Goal: Task Accomplishment & Management: Manage account settings

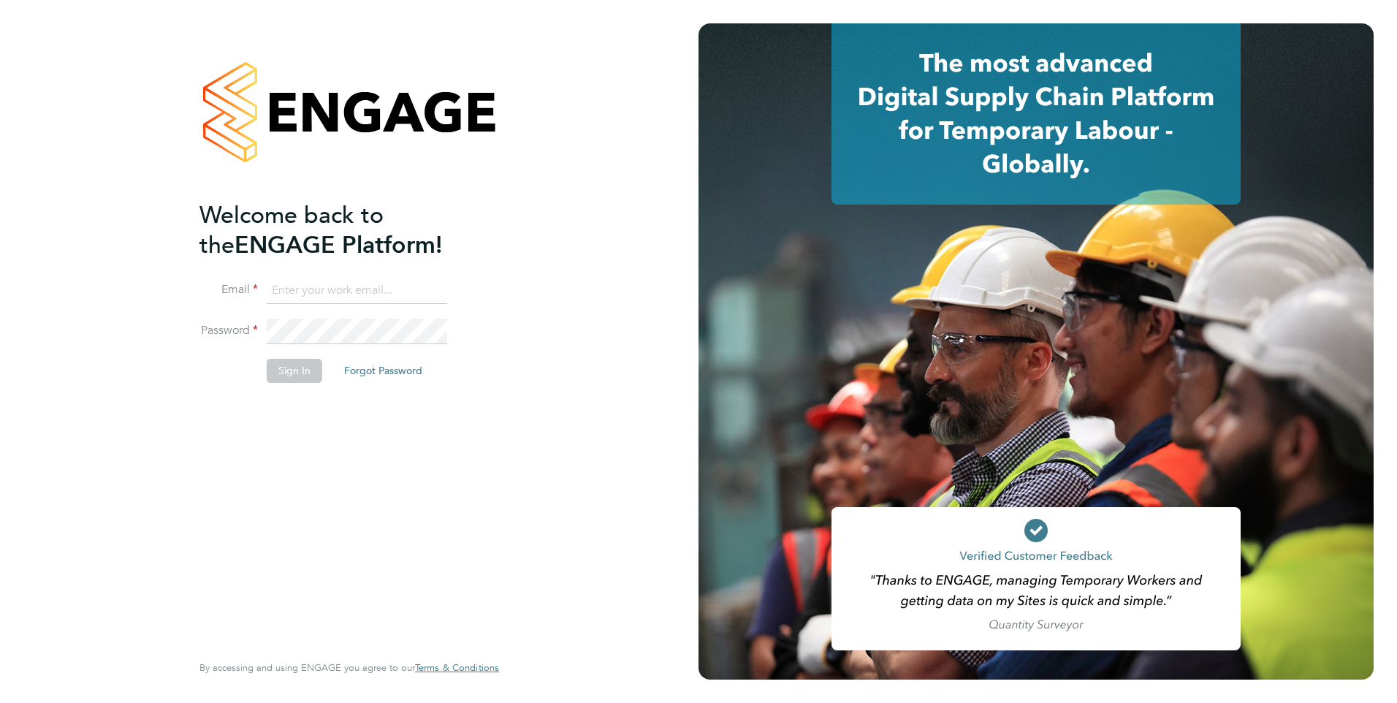
type input "[PERSON_NAME][EMAIL_ADDRESS][DOMAIN_NAME]"
click at [297, 372] on button "Sign In" at bounding box center [295, 370] width 56 height 23
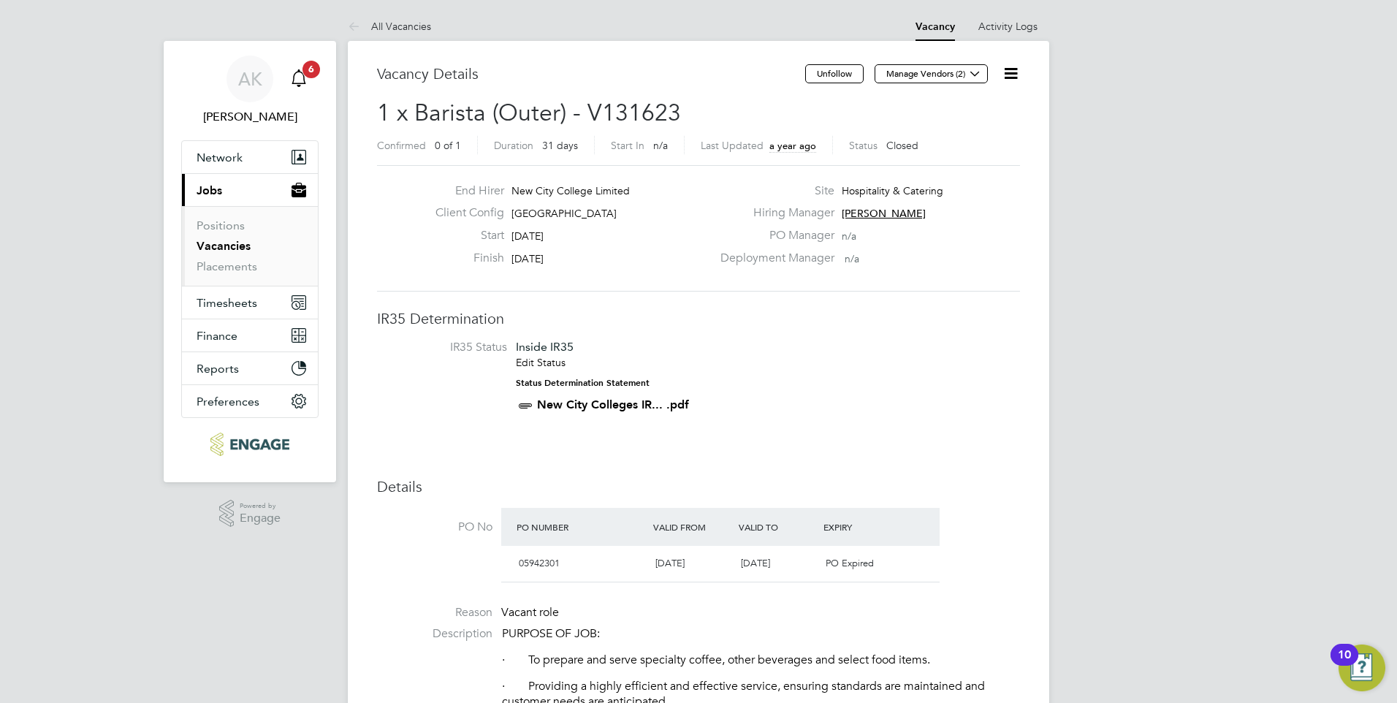
click at [300, 74] on icon "Main navigation" at bounding box center [299, 78] width 18 height 18
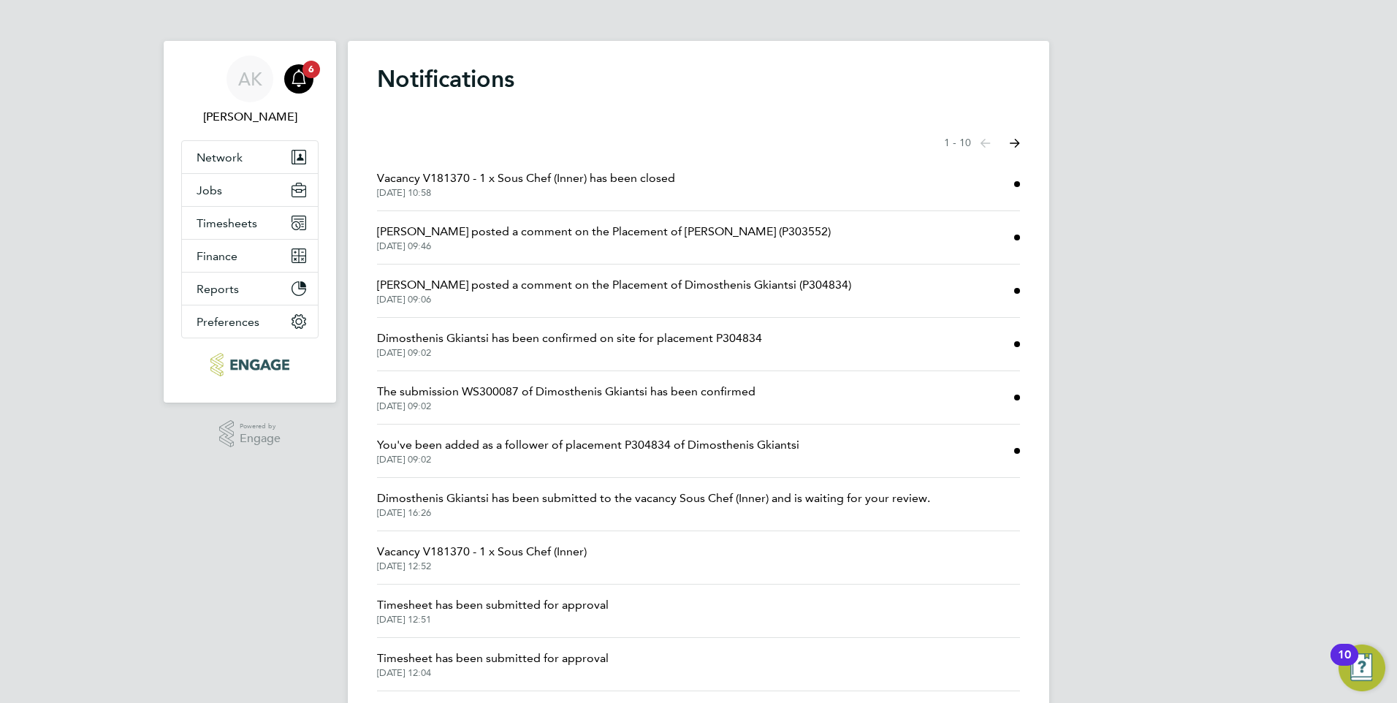
click at [539, 178] on span "Vacancy V181370 - 1 x Sous Chef (Inner) has been closed" at bounding box center [526, 179] width 298 height 18
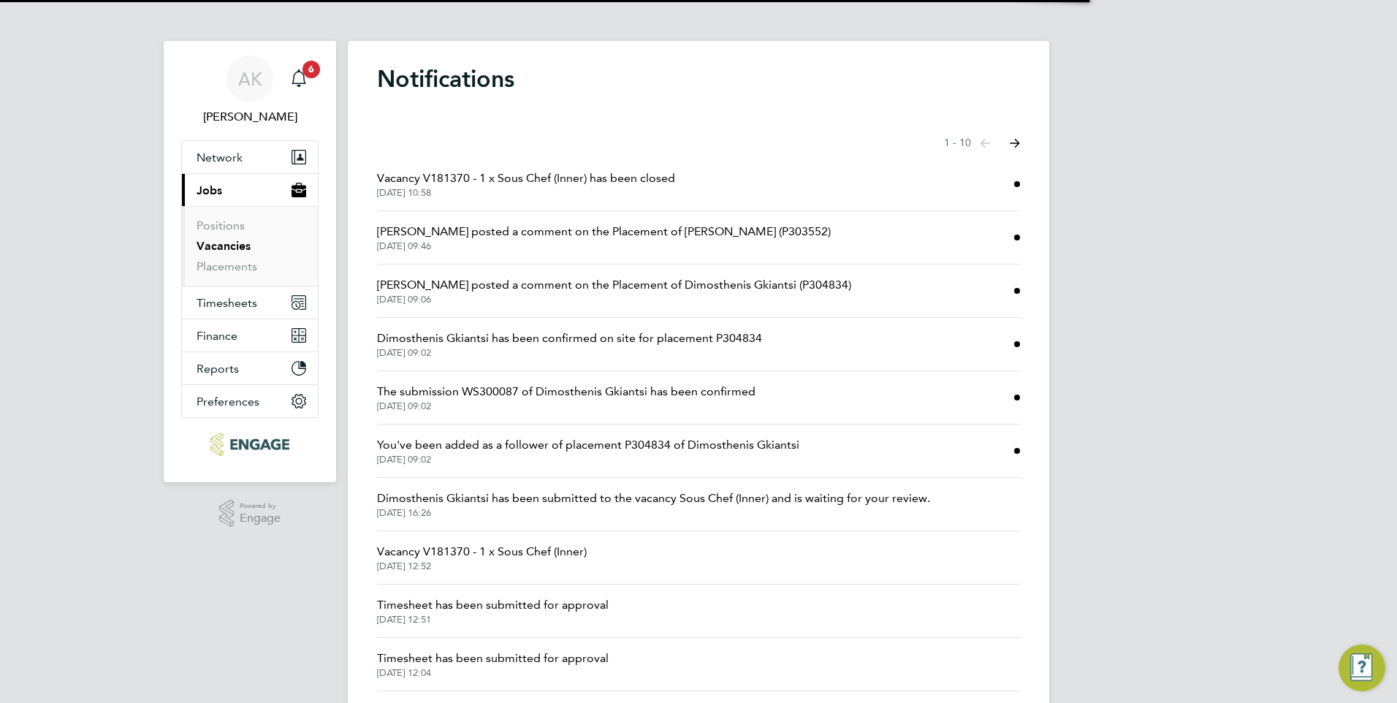
scroll to position [23, 289]
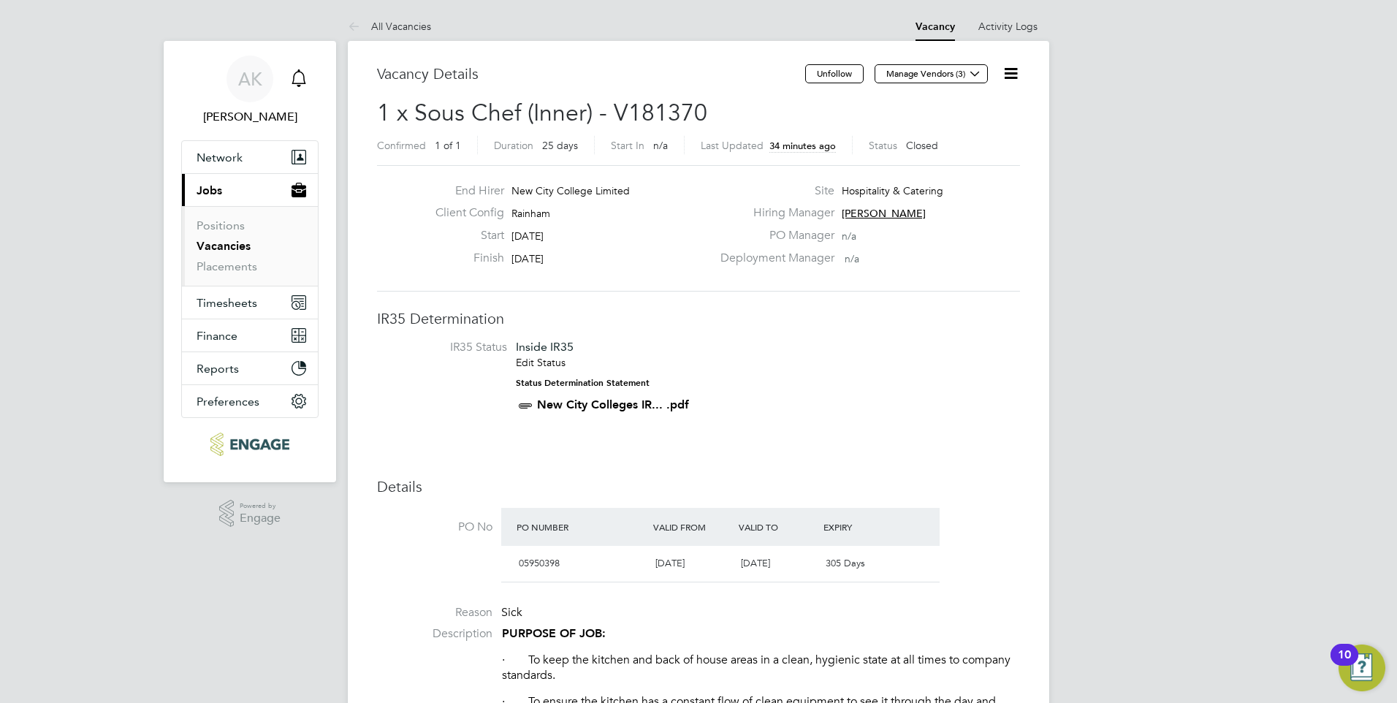
click at [301, 75] on icon "Main navigation" at bounding box center [299, 78] width 18 height 18
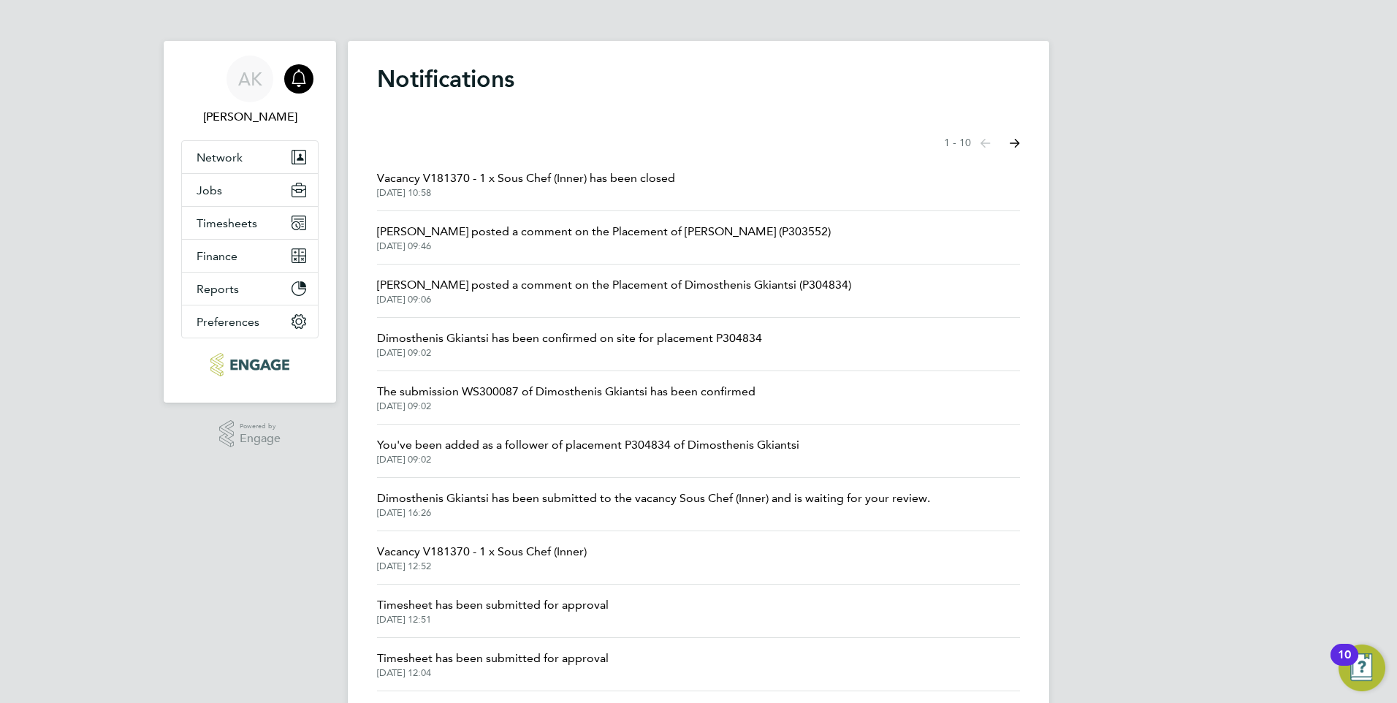
click at [432, 176] on span "Vacancy V181370 - 1 x Sous Chef (Inner) has been closed" at bounding box center [526, 179] width 298 height 18
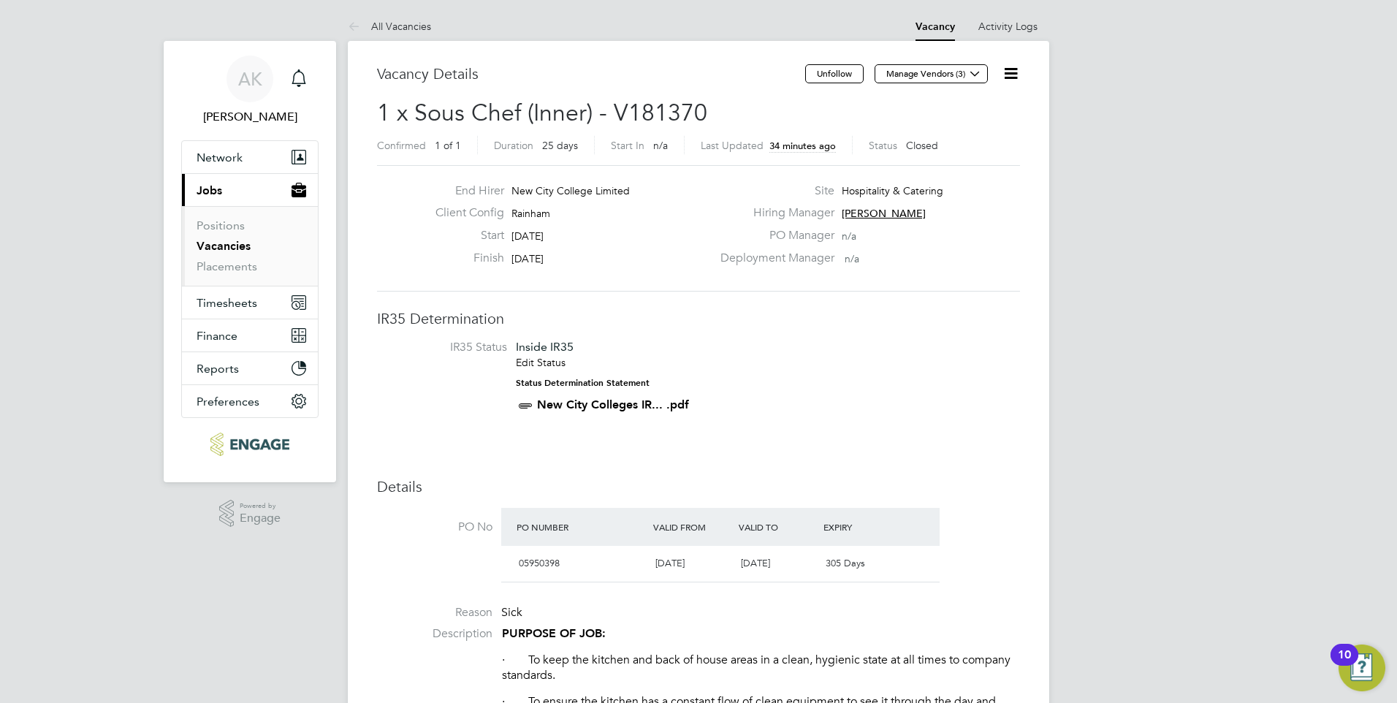
click at [1020, 75] on icon at bounding box center [1011, 73] width 18 height 18
click at [977, 126] on li "Update Status" at bounding box center [975, 128] width 85 height 20
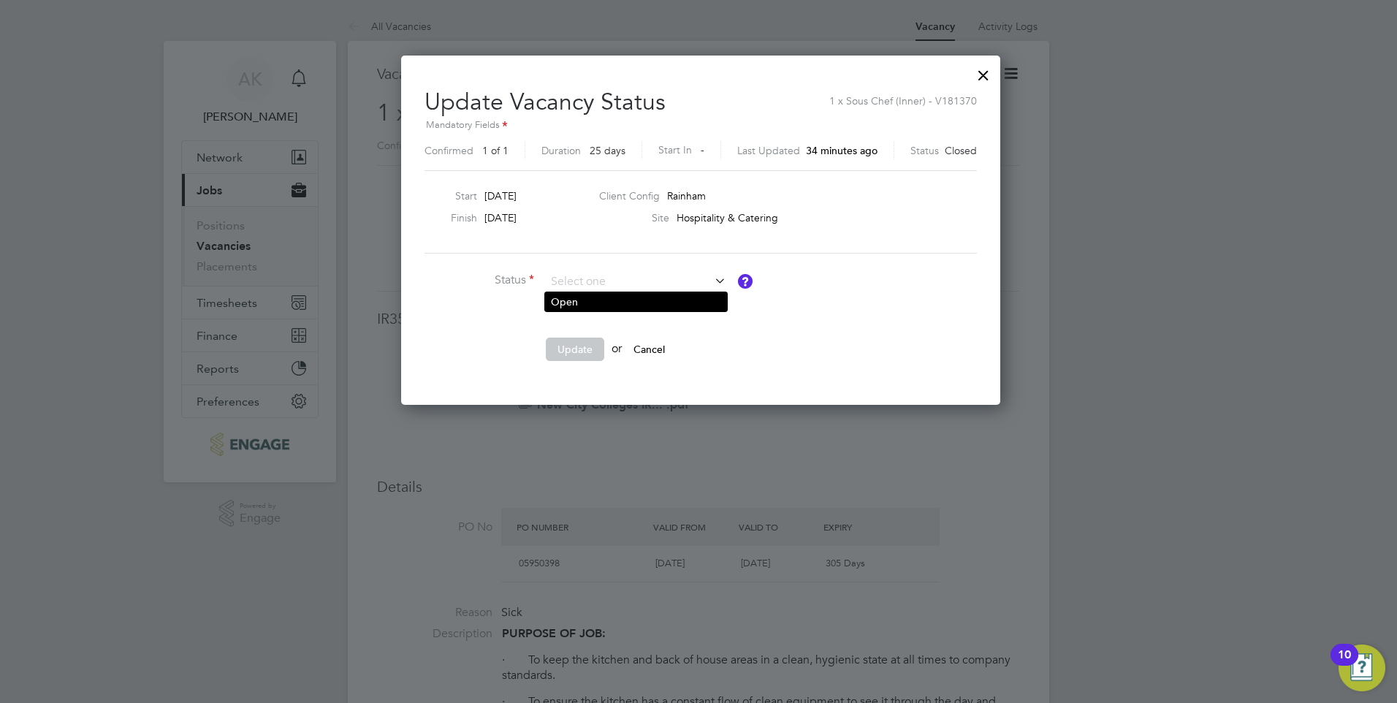
click at [671, 303] on li "Open" at bounding box center [636, 301] width 182 height 19
type input "Open"
click at [574, 345] on button "Update" at bounding box center [575, 349] width 58 height 23
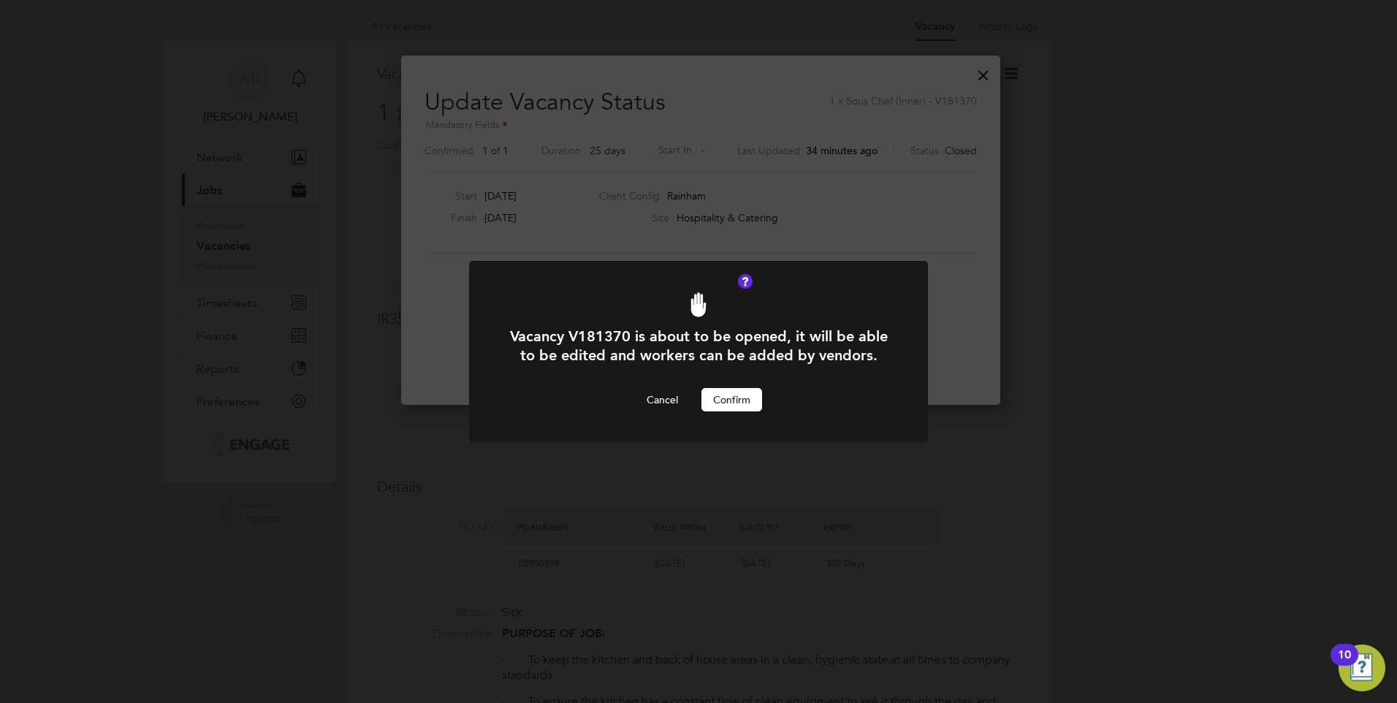
click at [737, 395] on button "Confirm" at bounding box center [732, 399] width 61 height 23
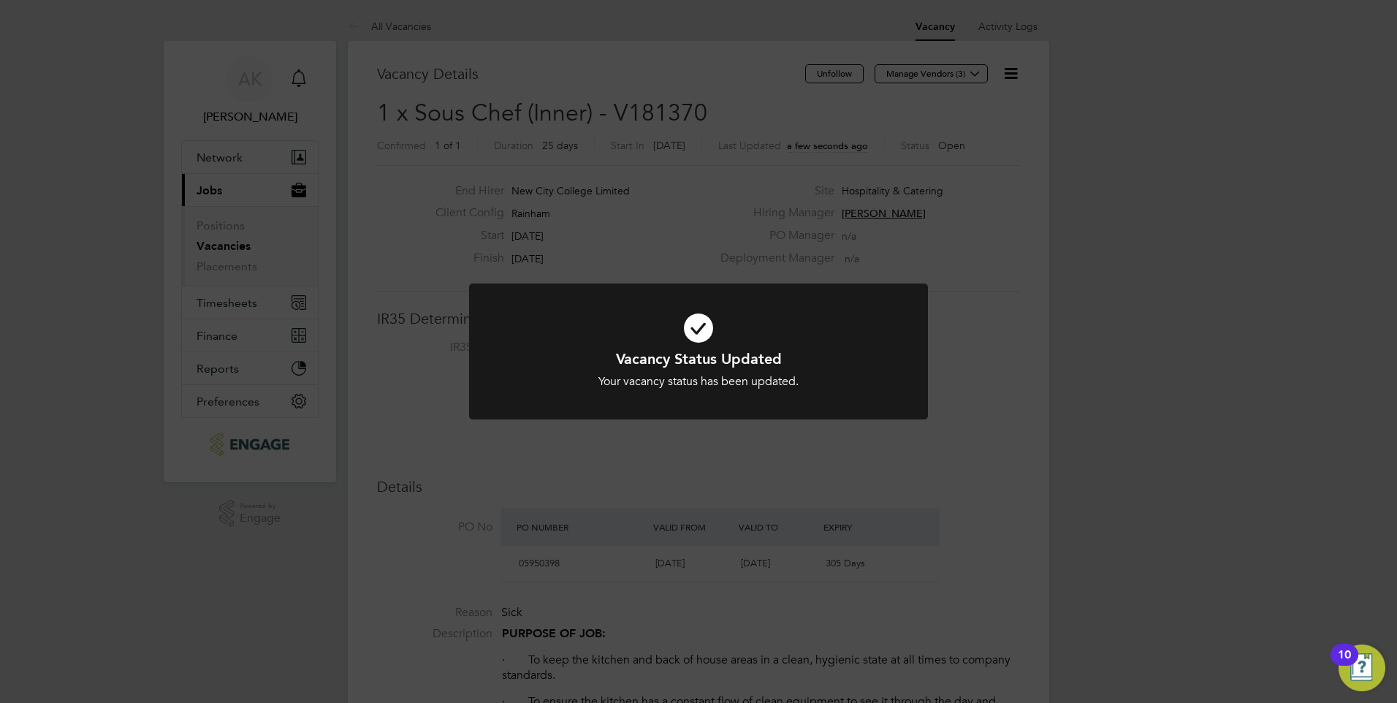
click at [701, 329] on icon at bounding box center [699, 328] width 380 height 57
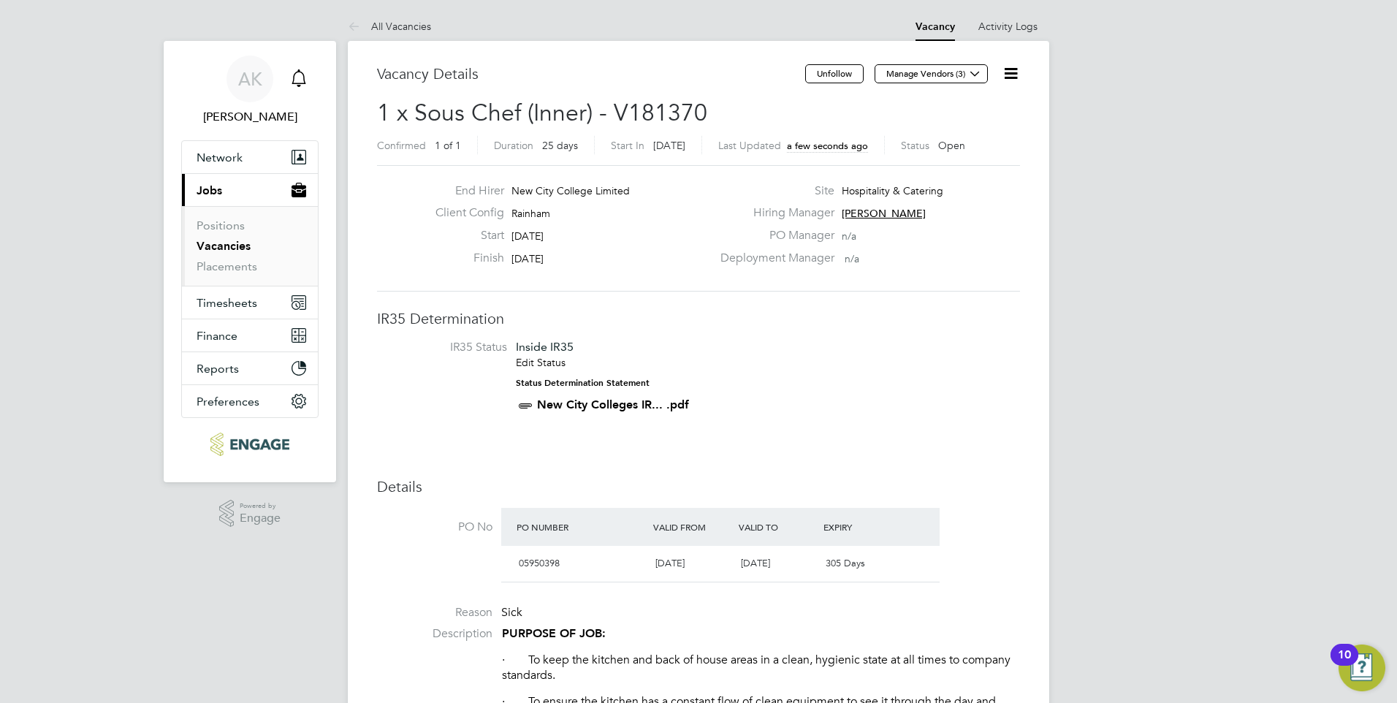
click at [294, 73] on icon "Main navigation" at bounding box center [299, 78] width 18 height 18
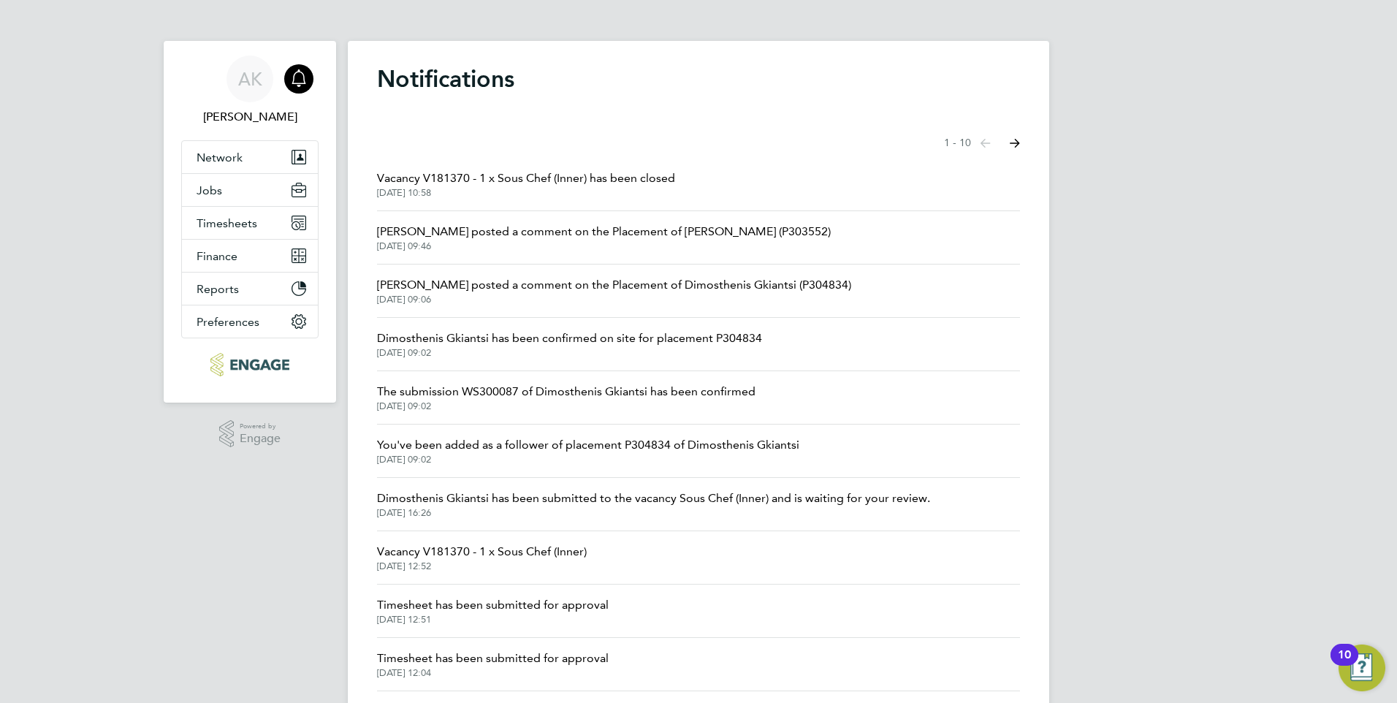
click at [505, 232] on span "Daniela Howell posted a comment on the Placement of Rui Rodrigues (P303552)" at bounding box center [604, 232] width 454 height 18
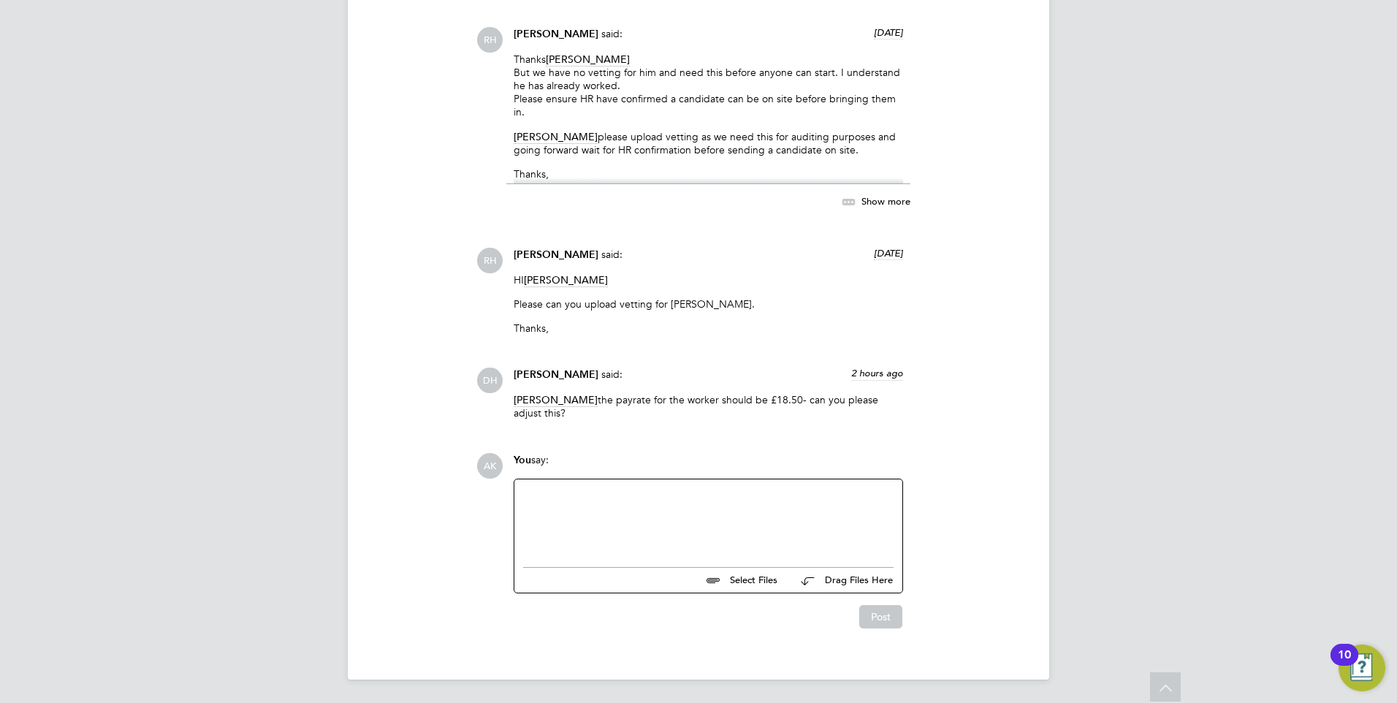
click at [639, 494] on div at bounding box center [708, 519] width 371 height 63
drag, startPoint x: 668, startPoint y: 494, endPoint x: 638, endPoint y: 504, distance: 31.4
click at [638, 504] on div "I can't go back to adjust payrate." at bounding box center [708, 519] width 371 height 63
click at [708, 498] on div "I can't go back to adjust an hourly pay." at bounding box center [708, 519] width 371 height 63
drag, startPoint x: 702, startPoint y: 490, endPoint x: 751, endPoint y: 482, distance: 48.9
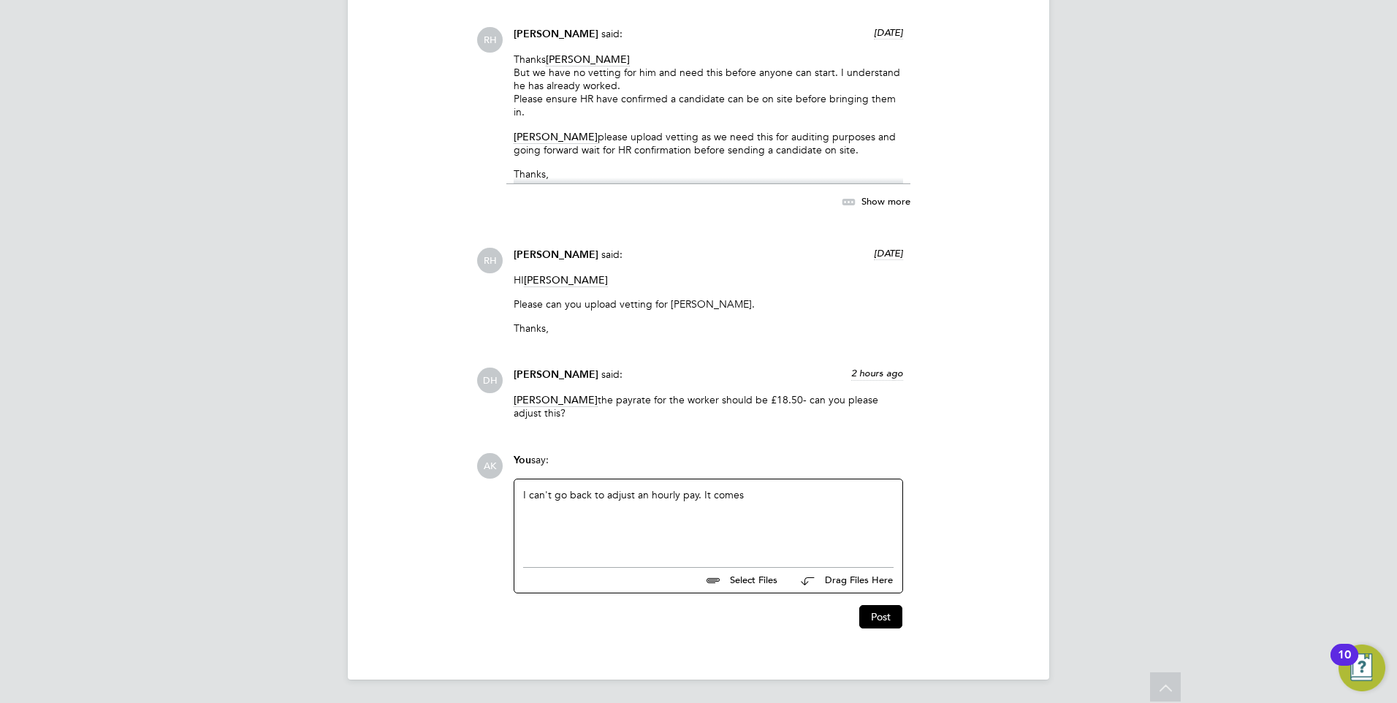
click at [751, 482] on div "I can't go back to adjust an hourly pay. It comes" at bounding box center [709, 519] width 388 height 80
click at [699, 490] on div "I can't go back to adjust an hourly pay. Could you please upload vetting for Ru…" at bounding box center [708, 519] width 371 height 63
click at [767, 496] on div "I can't go back to adjust an hourly pay. It comes authomaticly Could you please…" at bounding box center [708, 519] width 371 height 63
click at [685, 501] on div "I can't go back to adjust an hourly pay. It comes automatically for me. Could y…" at bounding box center [708, 519] width 371 height 63
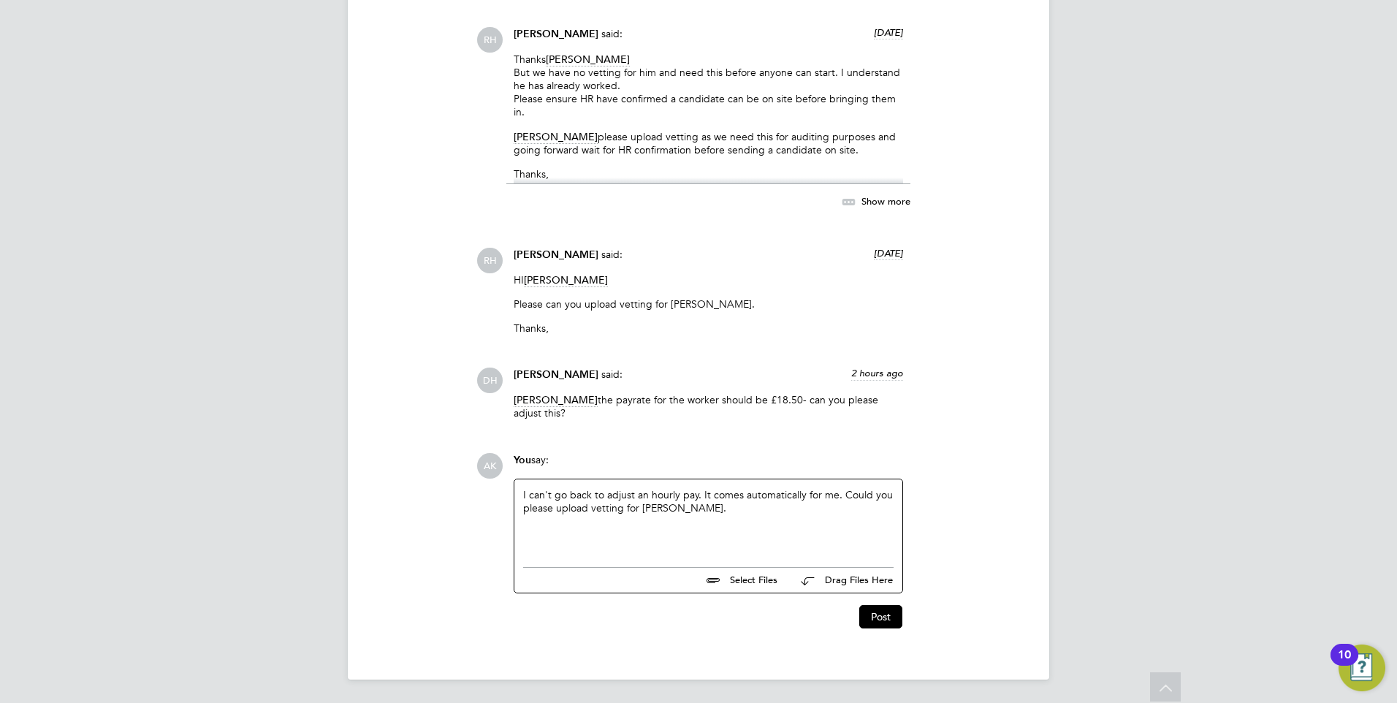
click at [683, 506] on div "I can't go back to adjust an hourly pay. It comes automatically for me. Could y…" at bounding box center [708, 519] width 371 height 63
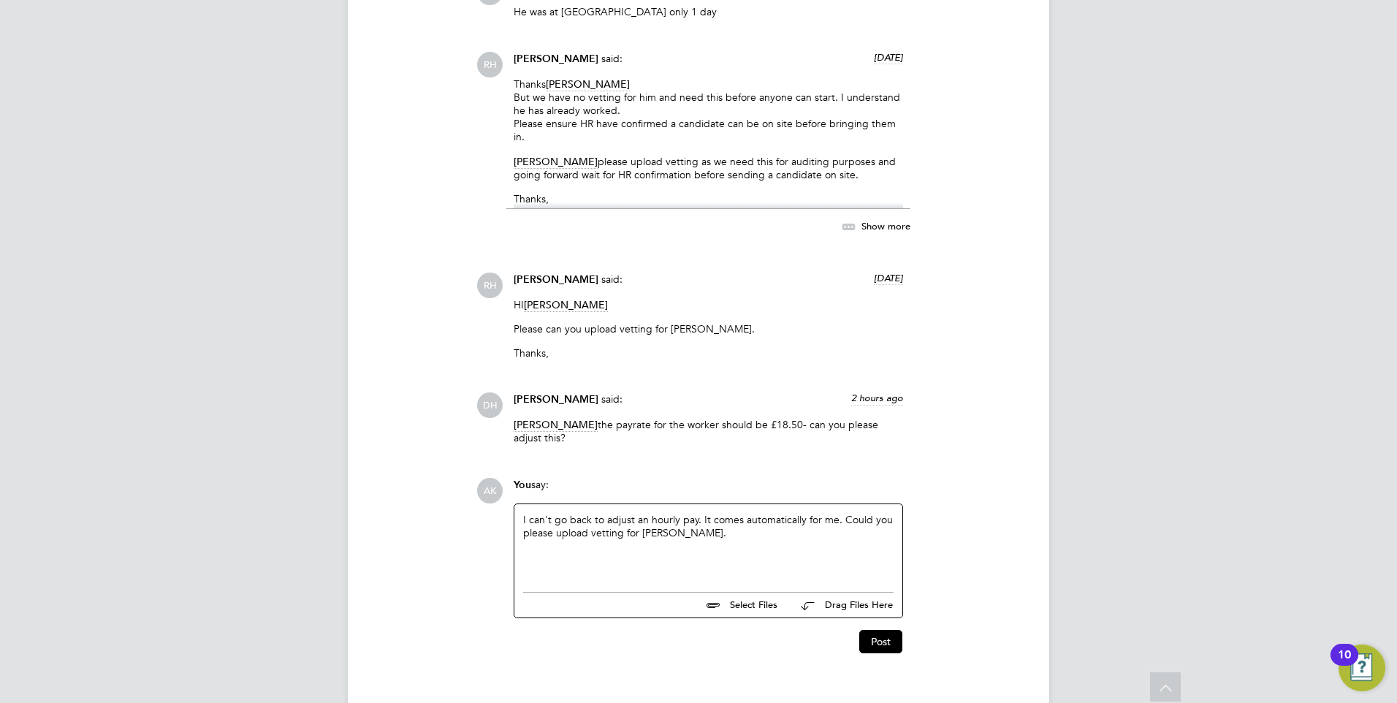
scroll to position [1903, 0]
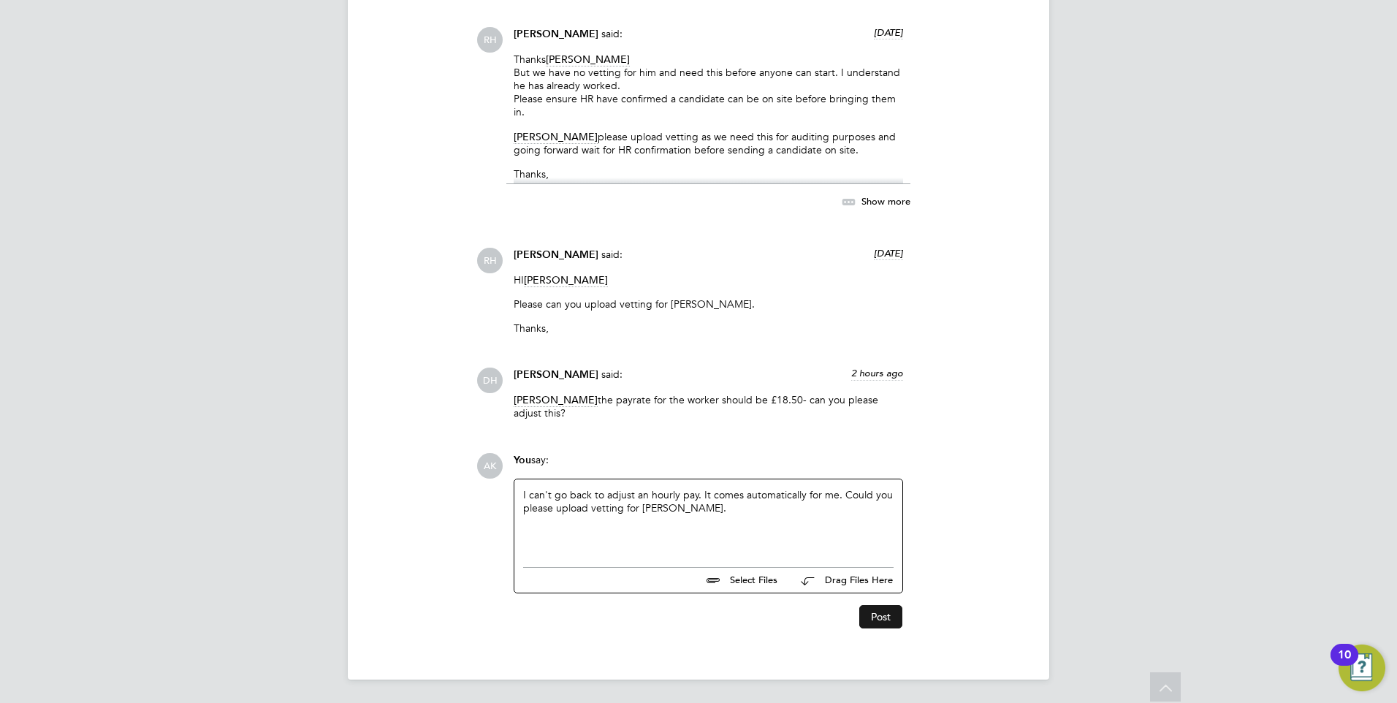
click at [890, 615] on button "Post" at bounding box center [880, 616] width 43 height 23
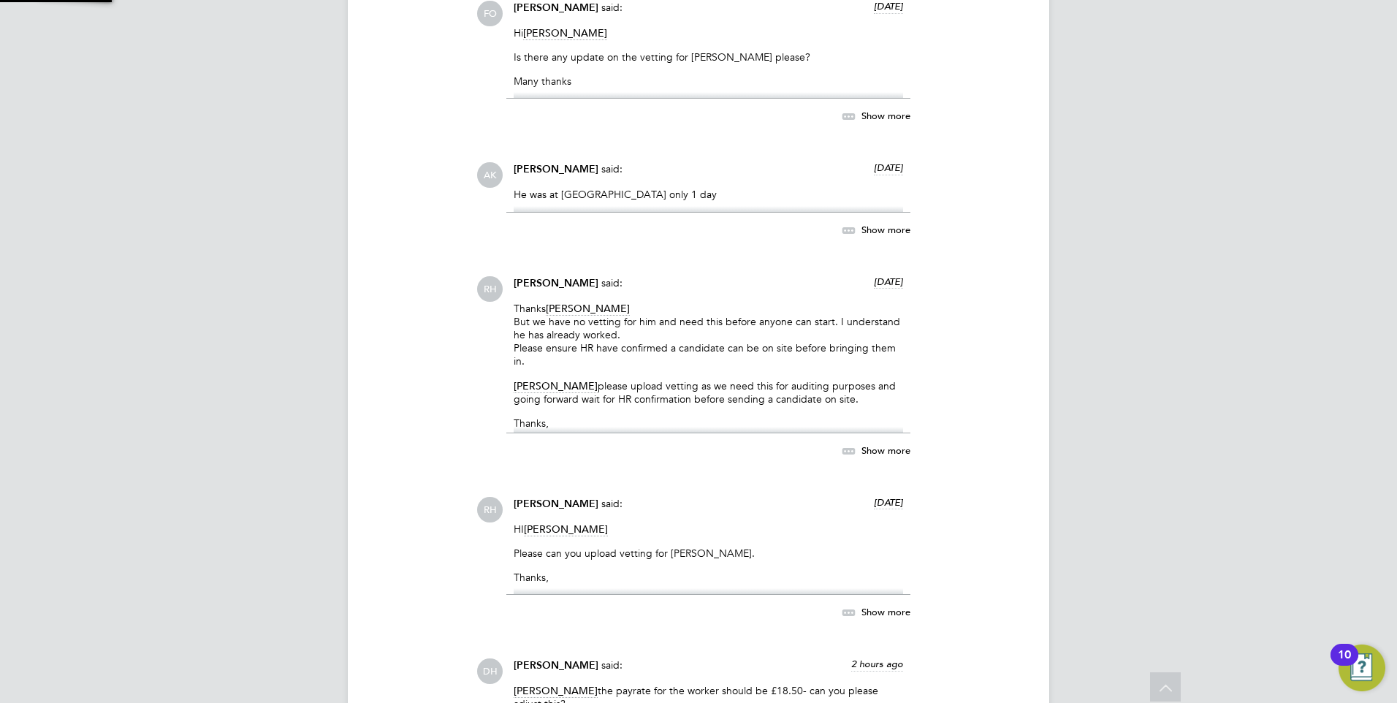
scroll to position [1989, 0]
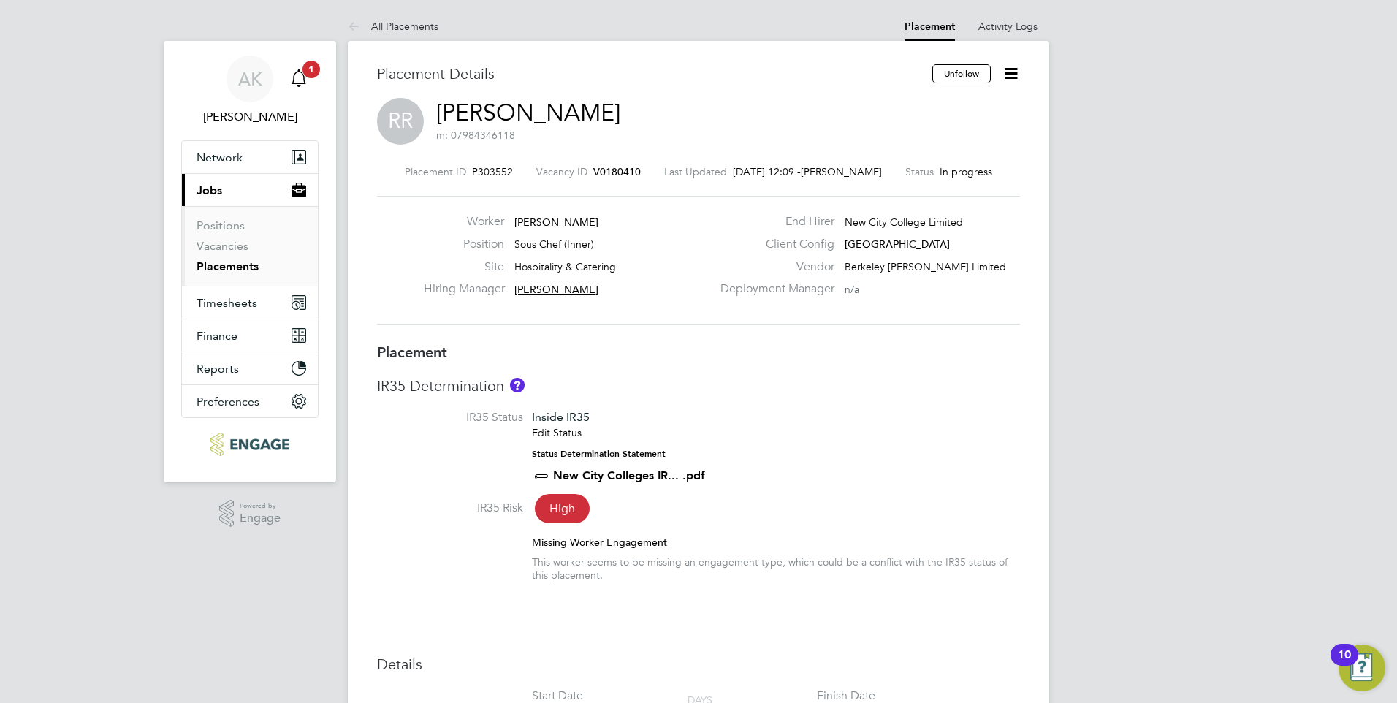
click at [302, 75] on icon "Main navigation" at bounding box center [299, 78] width 18 height 18
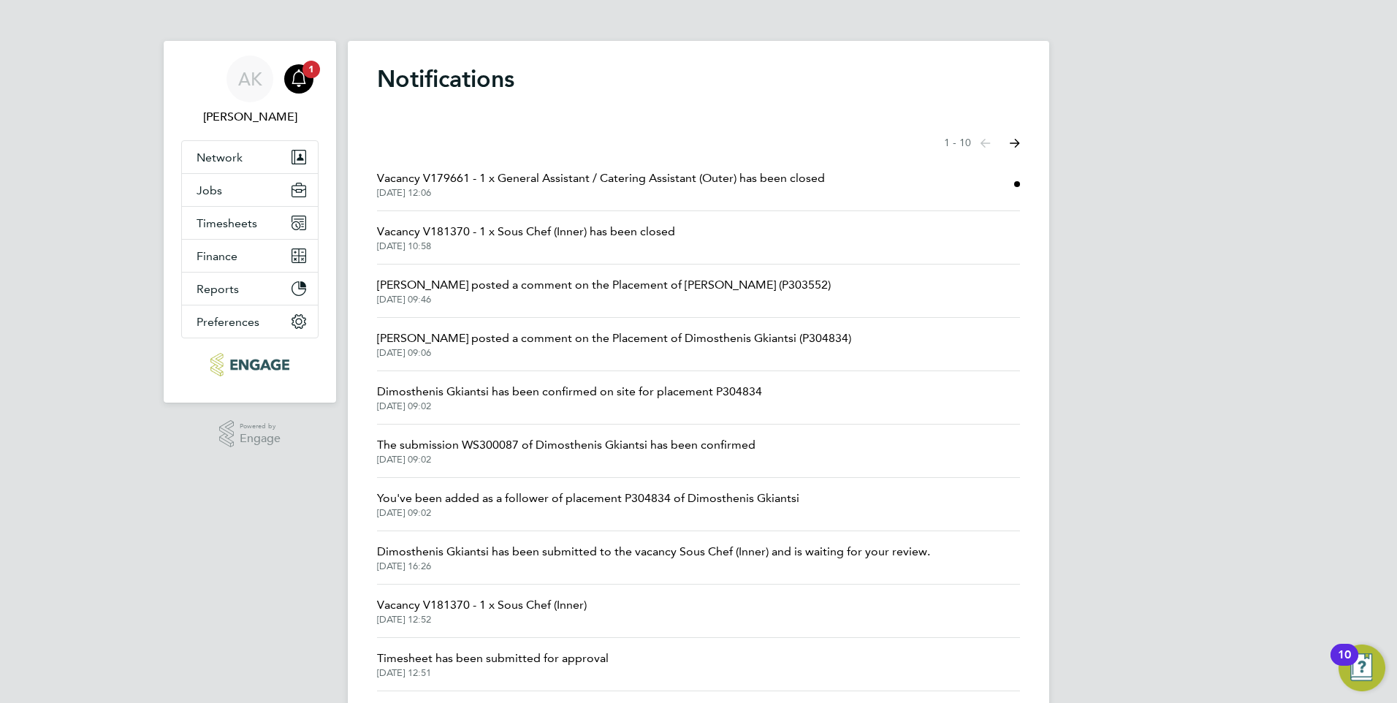
click at [580, 181] on span "Vacancy V179661 - 1 x General Assistant / Catering Assistant (Outer) has been c…" at bounding box center [601, 179] width 448 height 18
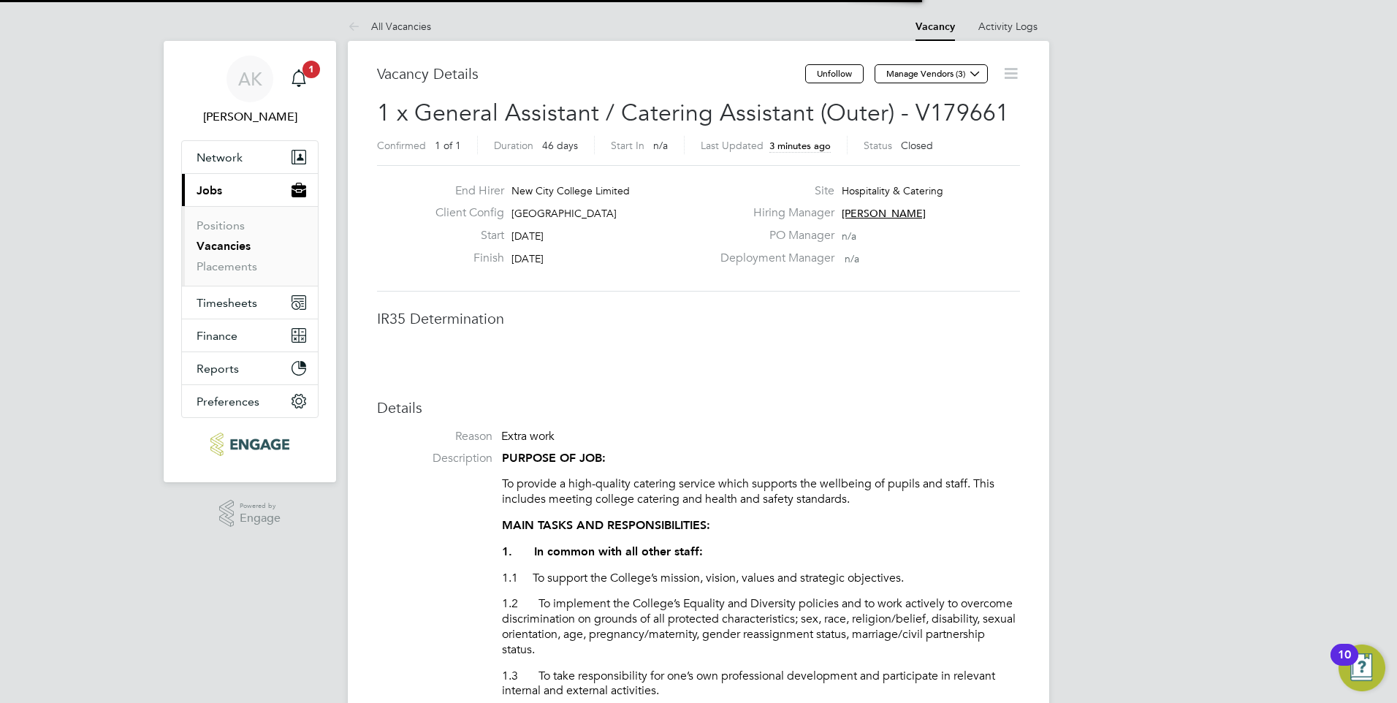
scroll to position [7, 7]
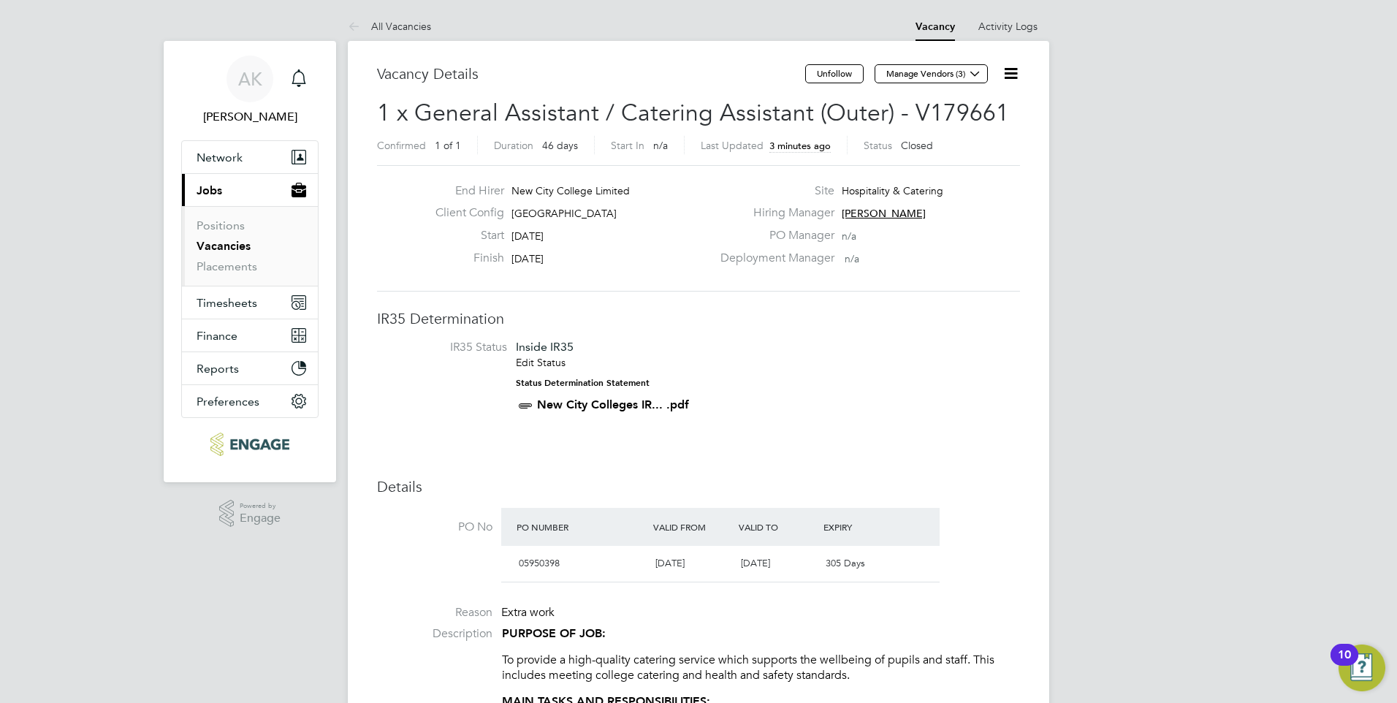
click at [1013, 74] on icon at bounding box center [1011, 73] width 18 height 18
click at [965, 125] on li "Update Status" at bounding box center [975, 128] width 85 height 20
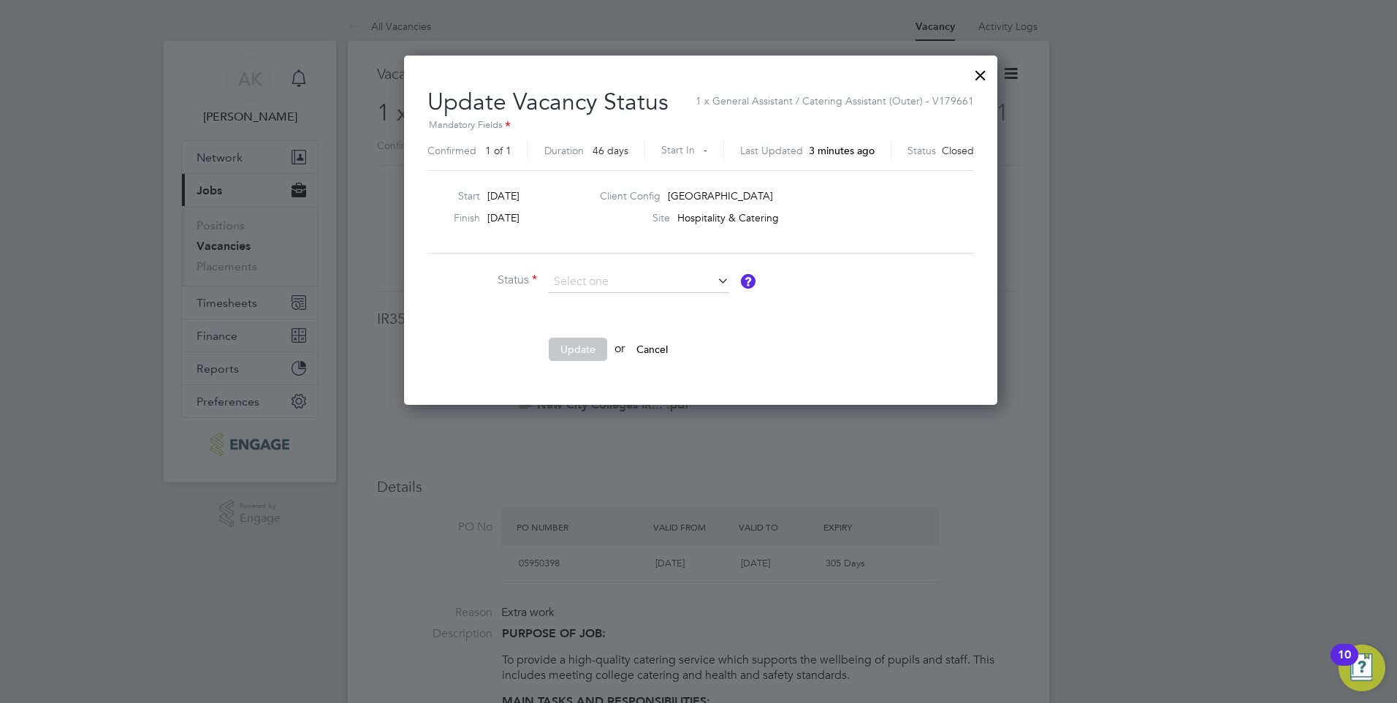
click at [715, 278] on icon at bounding box center [715, 280] width 0 height 20
click at [565, 292] on li "Open" at bounding box center [639, 301] width 182 height 19
type input "Open"
click at [574, 343] on button "Update" at bounding box center [578, 349] width 58 height 23
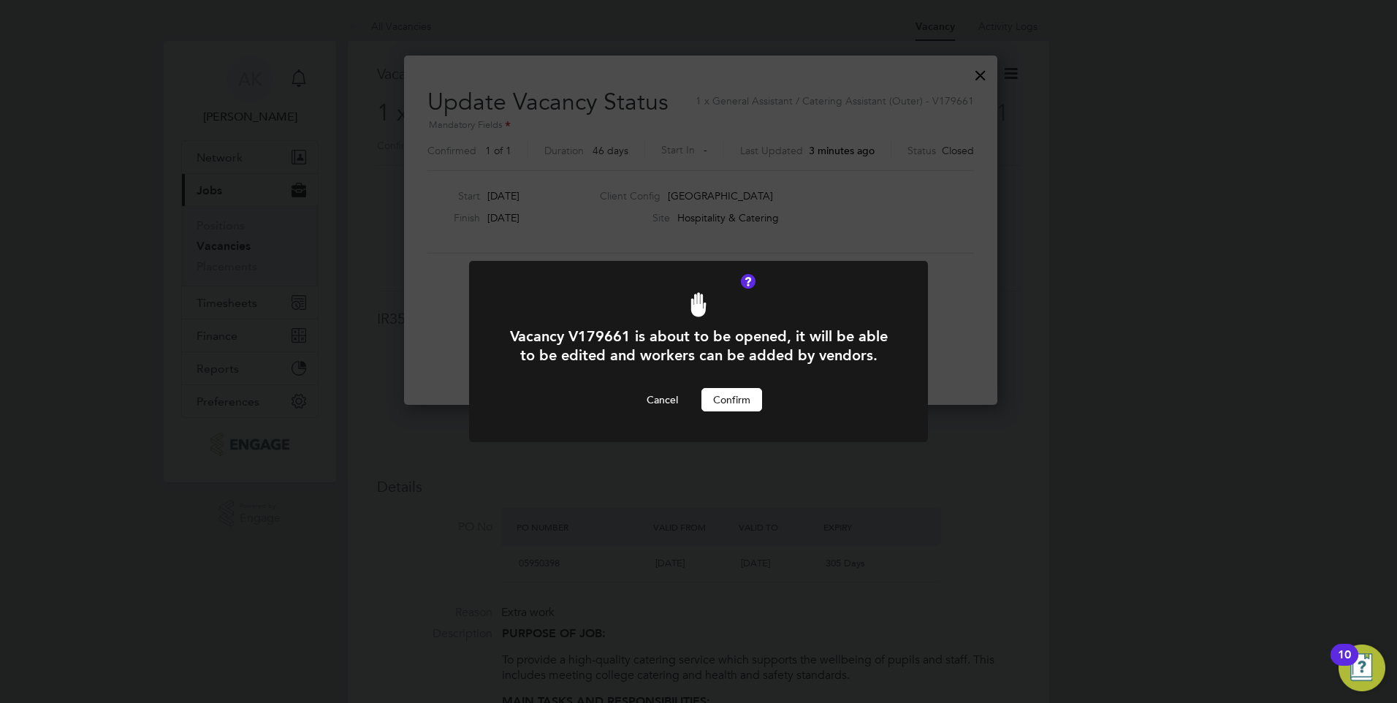
click at [737, 392] on button "Confirm" at bounding box center [732, 399] width 61 height 23
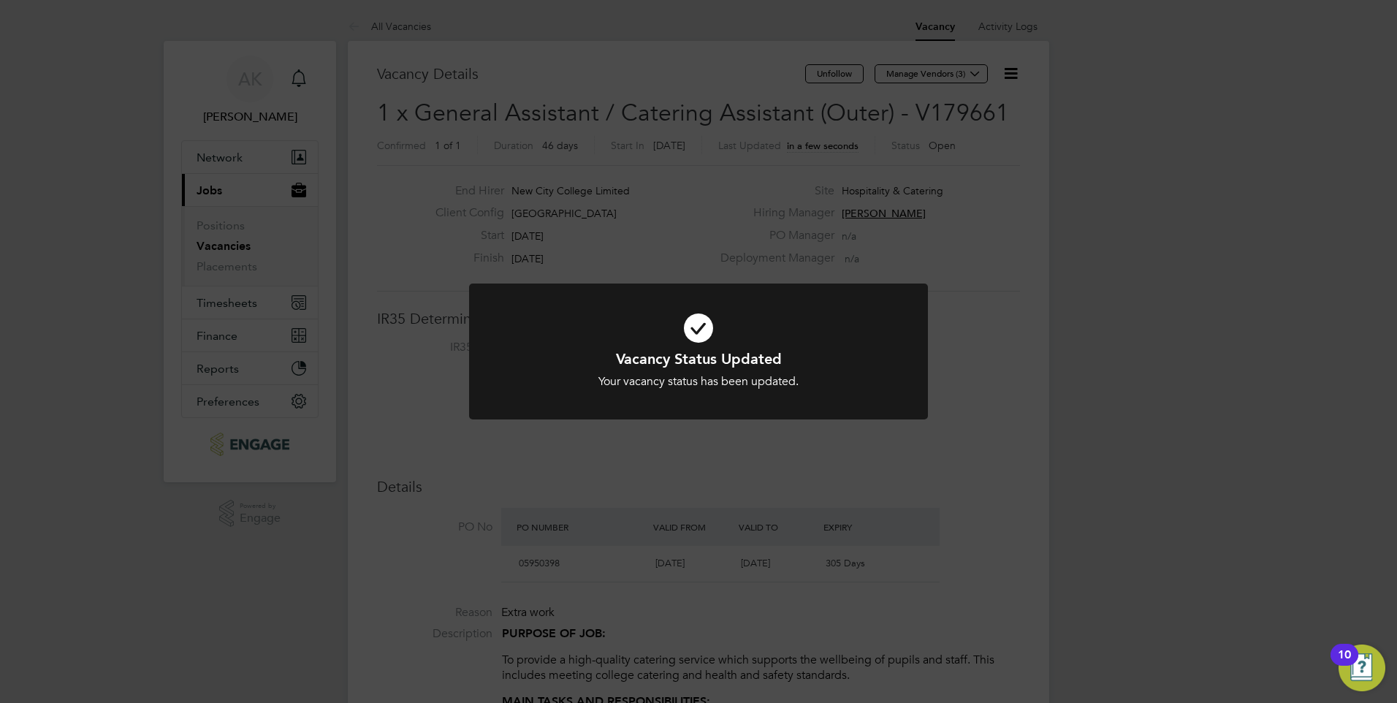
click at [697, 323] on icon at bounding box center [699, 328] width 380 height 57
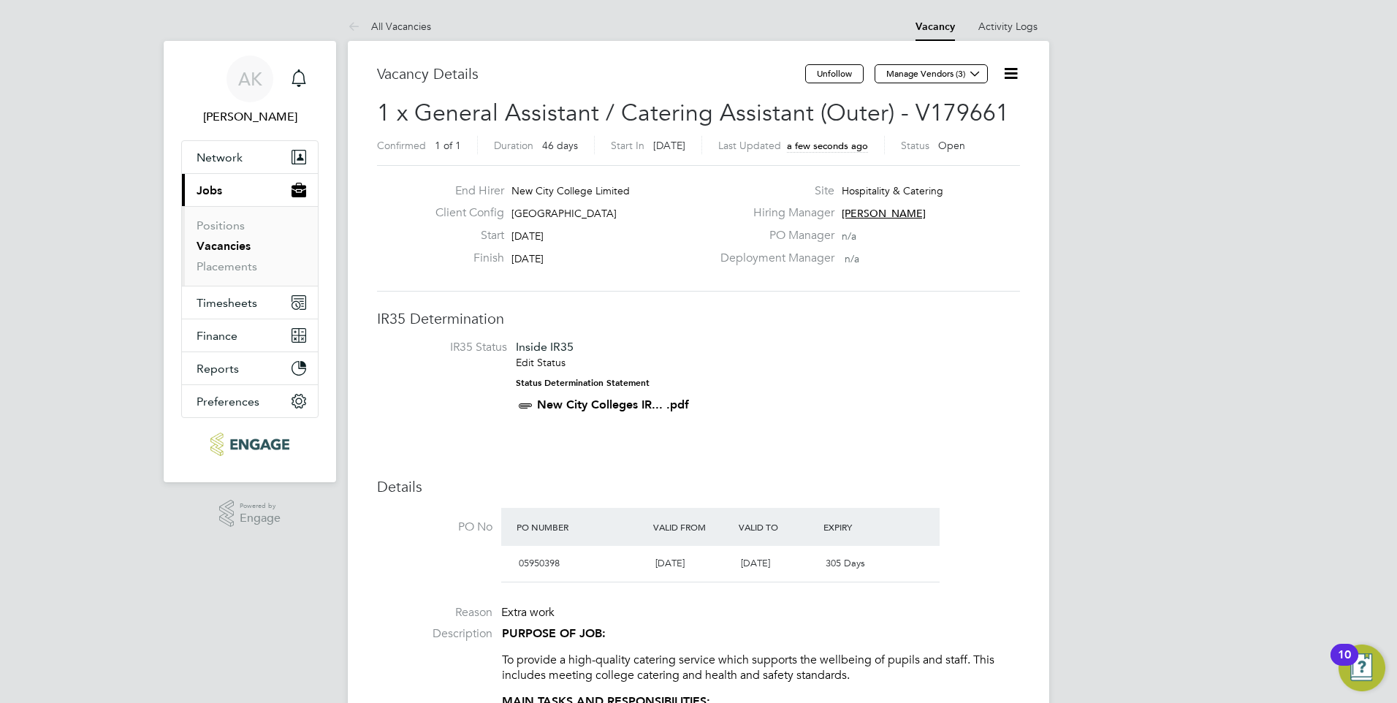
click at [1012, 72] on icon at bounding box center [1011, 73] width 18 height 18
click at [964, 105] on li "Edit Vacancy" at bounding box center [975, 108] width 85 height 20
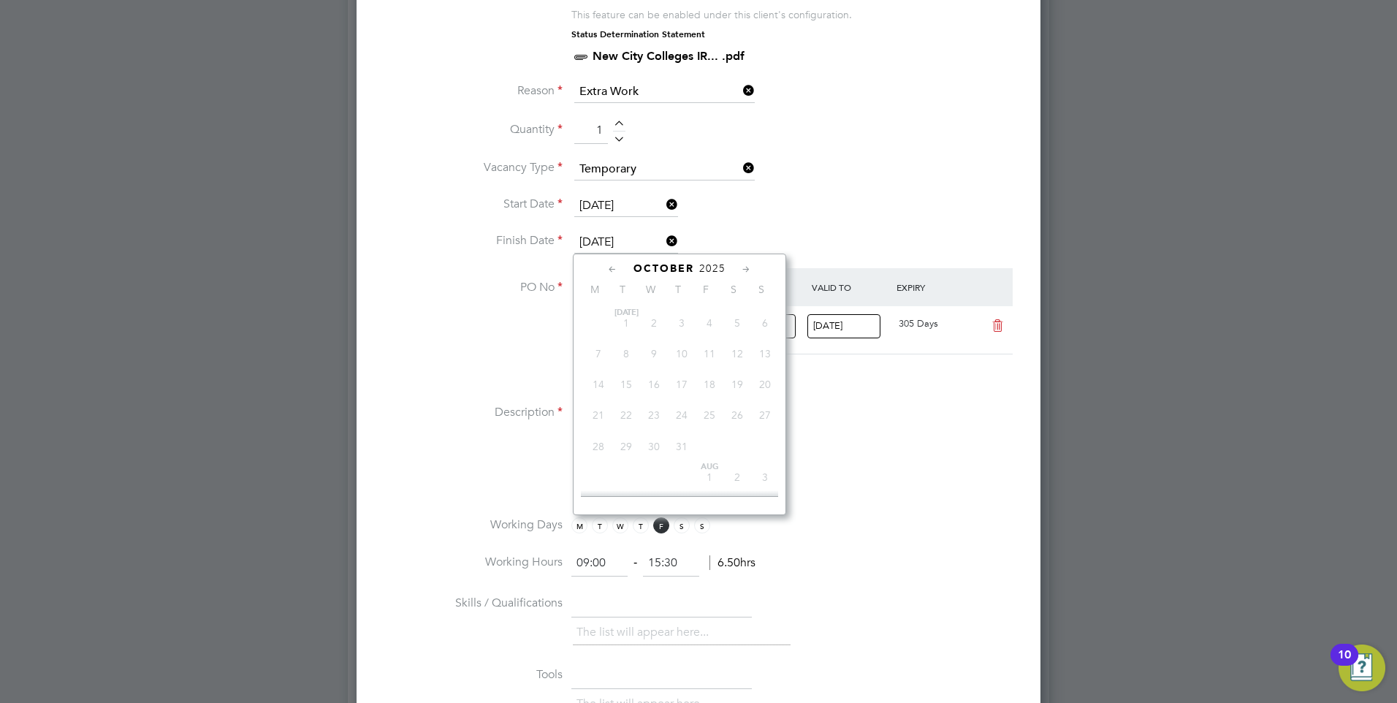
scroll to position [506, 0]
click at [595, 246] on input "23 Oct 2025" at bounding box center [626, 243] width 104 height 22
click at [711, 414] on span "31" at bounding box center [710, 403] width 28 height 28
type input "31 Oct 2025"
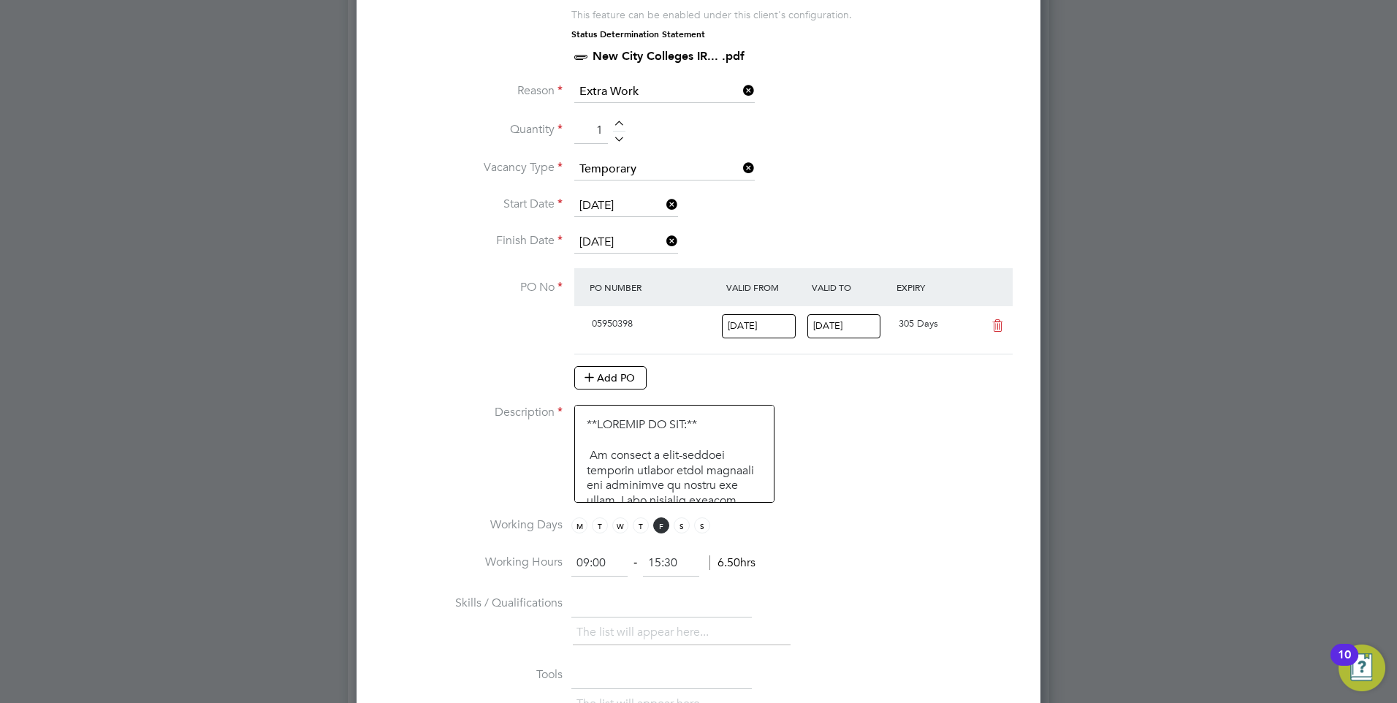
click at [884, 432] on li "Description" at bounding box center [698, 461] width 637 height 113
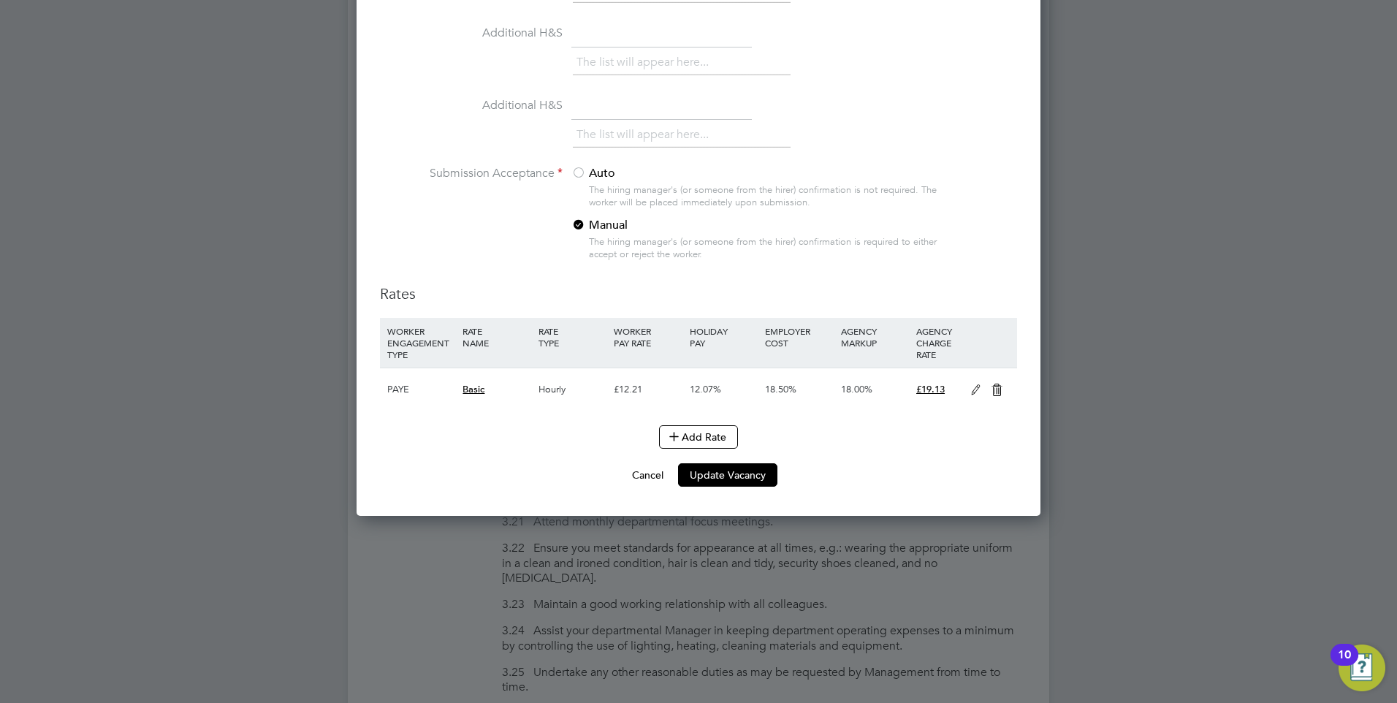
scroll to position [1608, 0]
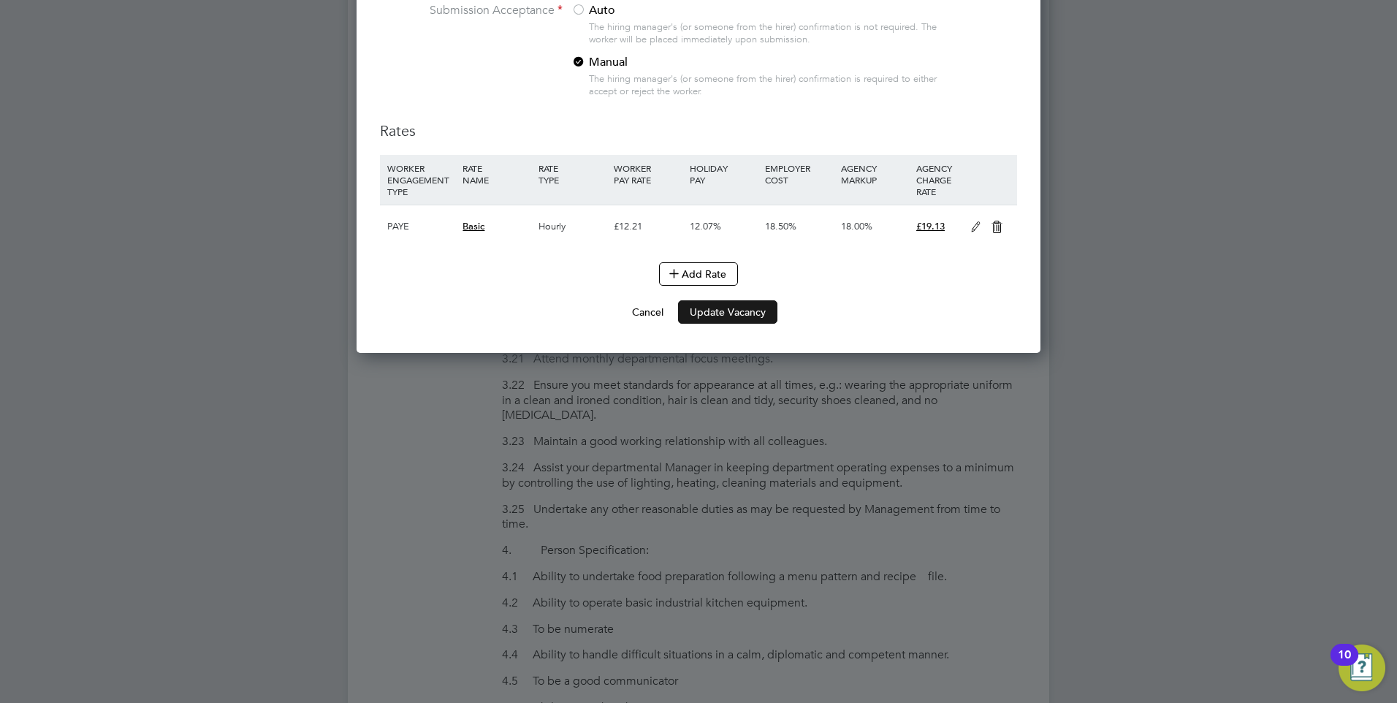
click at [750, 315] on button "Update Vacancy" at bounding box center [727, 311] width 99 height 23
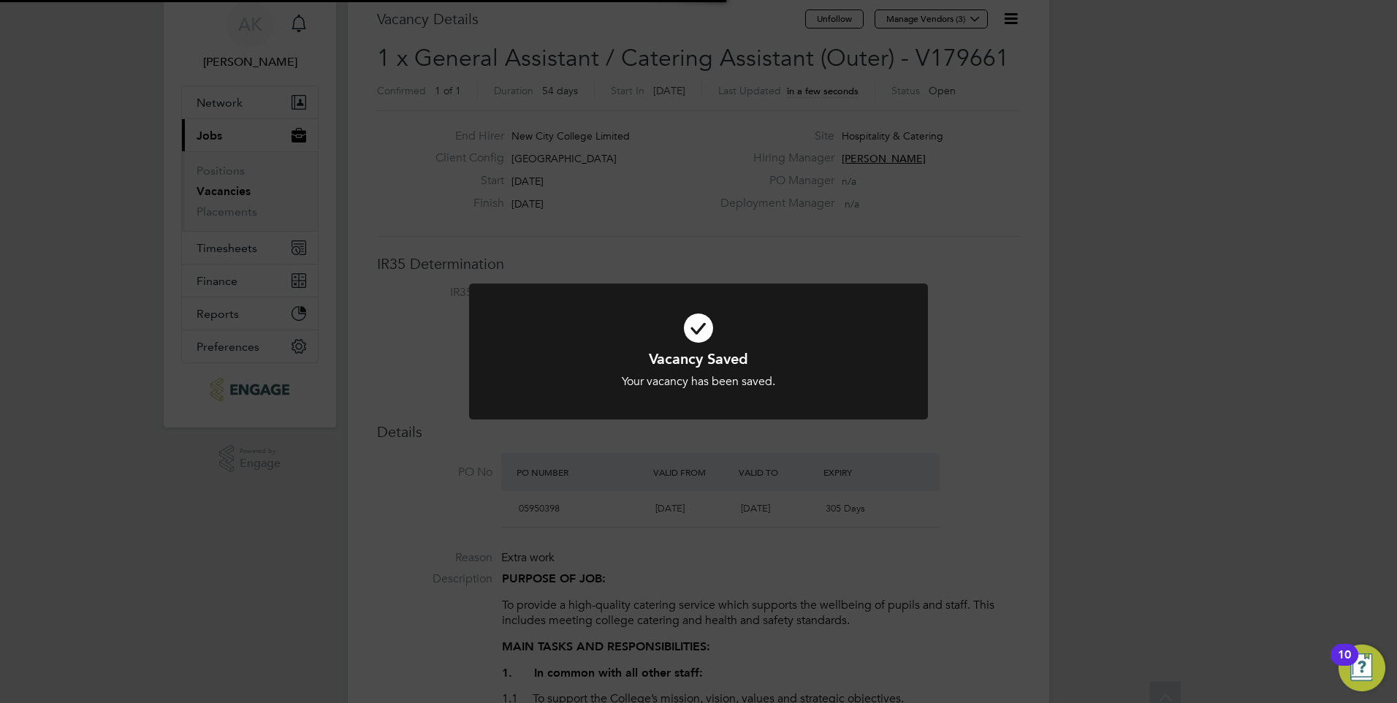
scroll to position [0, 0]
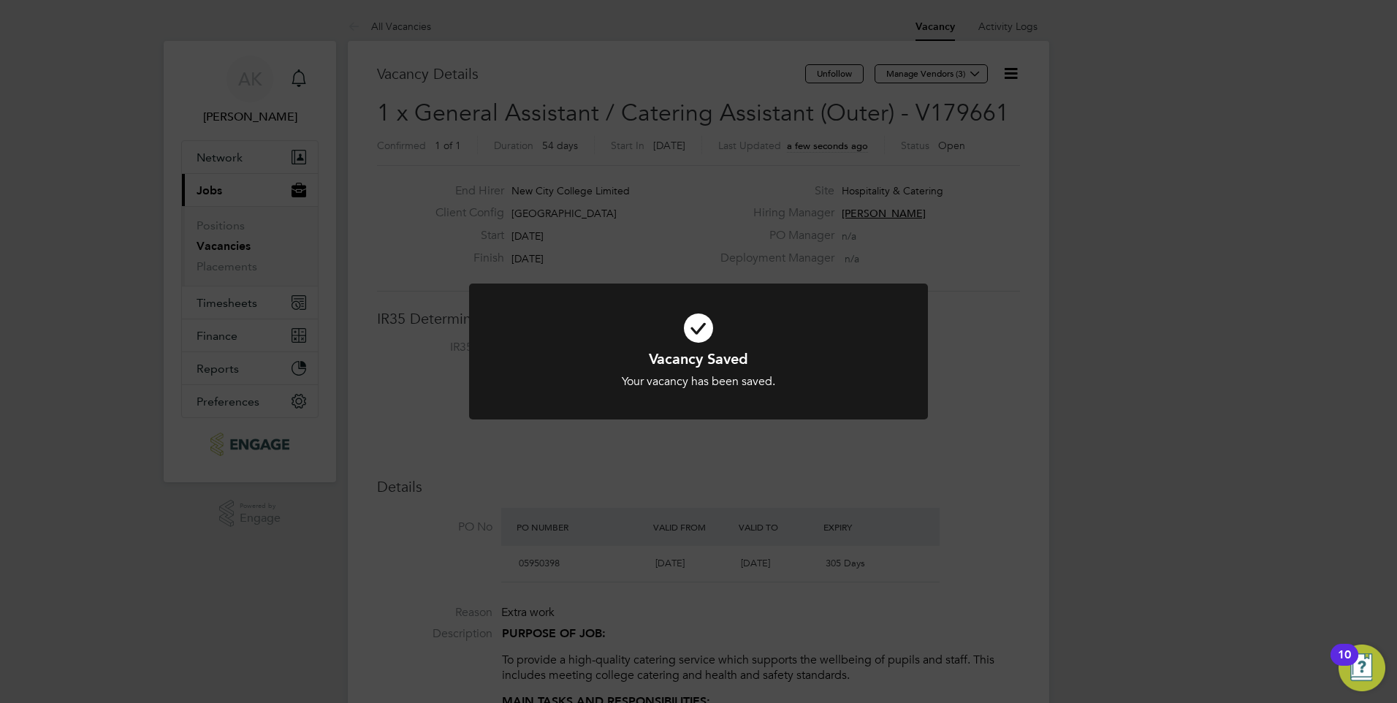
click at [696, 318] on icon at bounding box center [699, 328] width 380 height 57
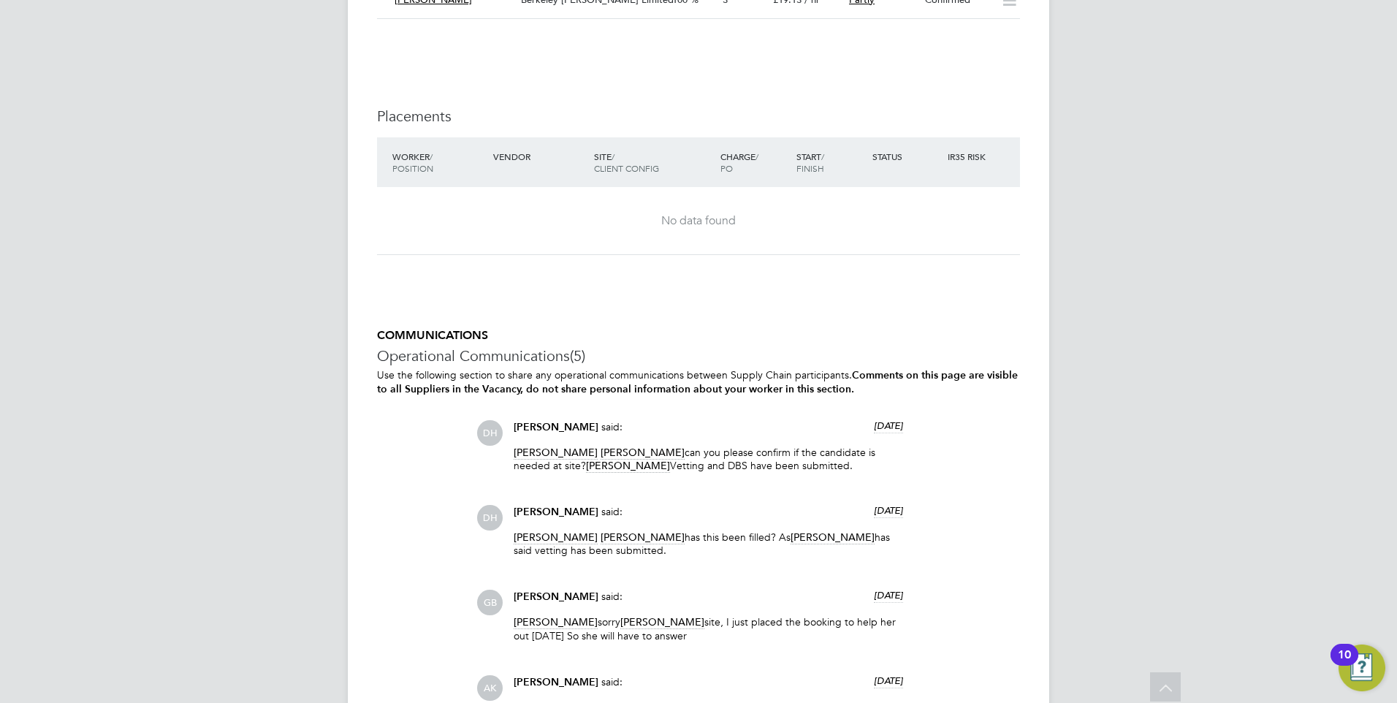
scroll to position [3500, 0]
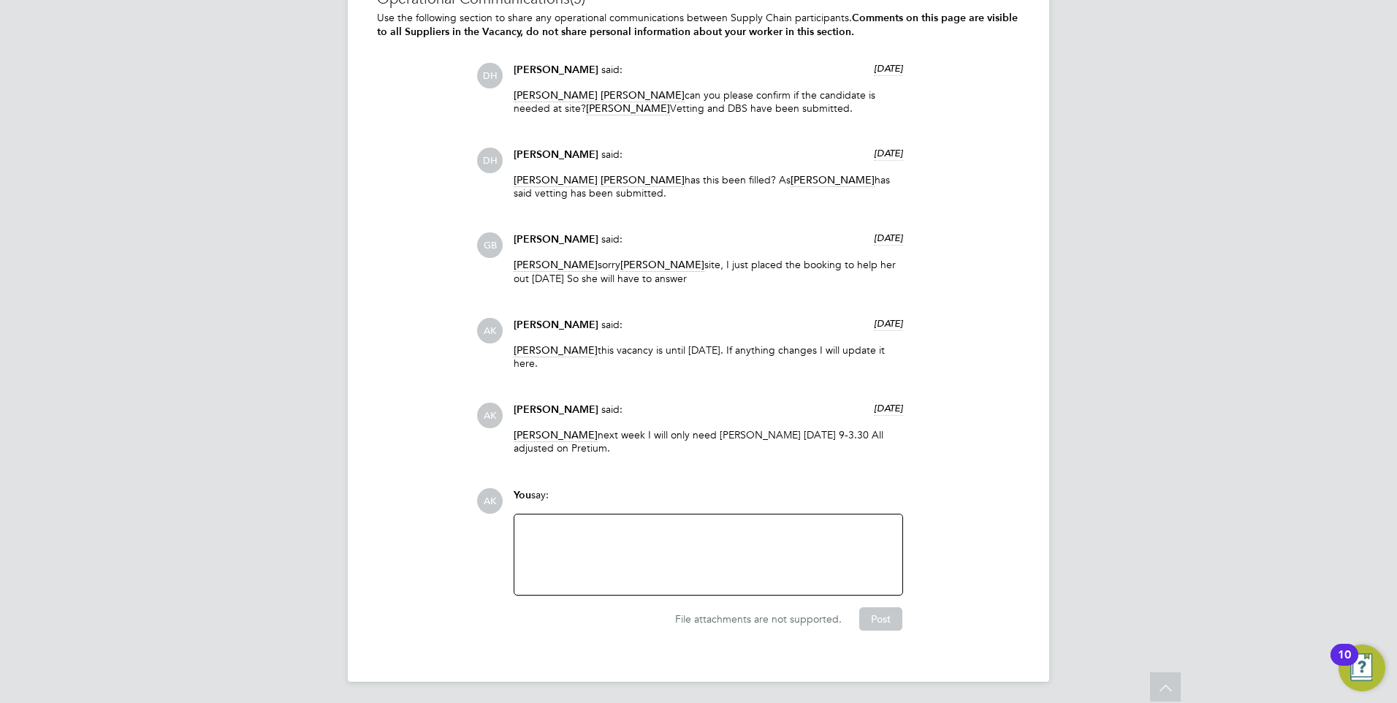
click at [605, 515] on div at bounding box center [709, 555] width 388 height 80
click at [596, 533] on div at bounding box center [708, 554] width 371 height 63
click at [887, 618] on button "Post" at bounding box center [880, 618] width 43 height 23
